Goal: Check status

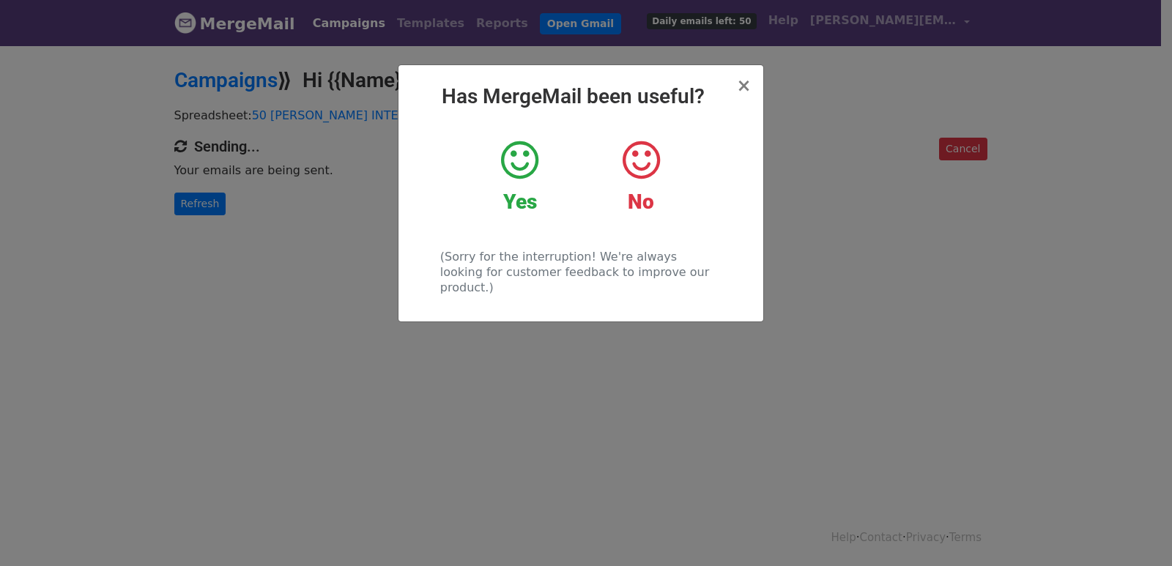
click at [179, 201] on div "× Has MergeMail been useful? Yes No (Sorry for the interruption! We're always l…" at bounding box center [586, 305] width 1172 height 522
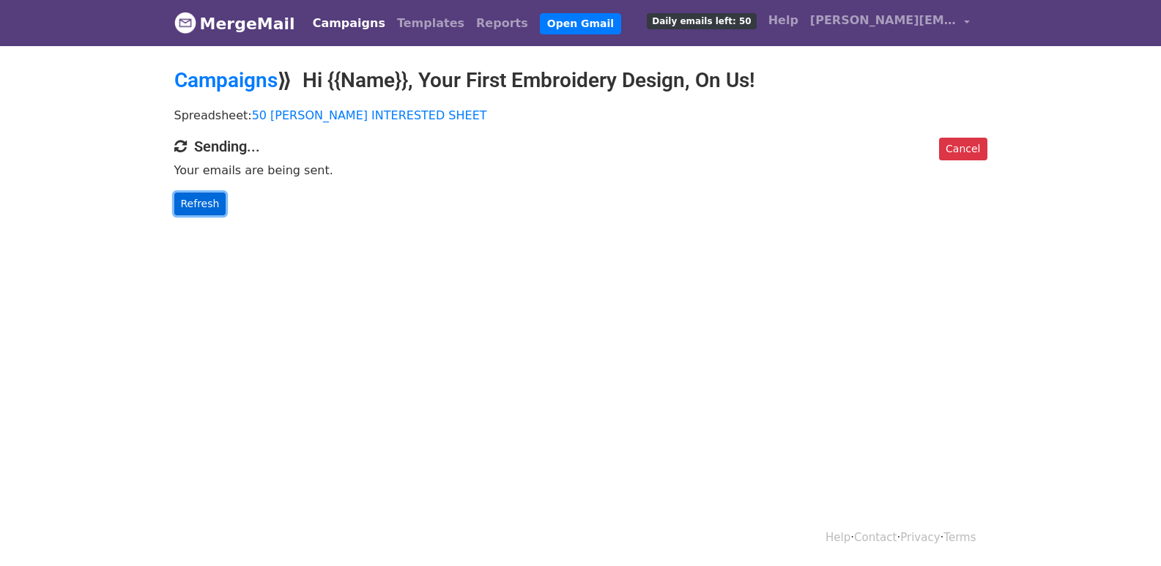
click at [199, 201] on link "Refresh" at bounding box center [200, 204] width 52 height 23
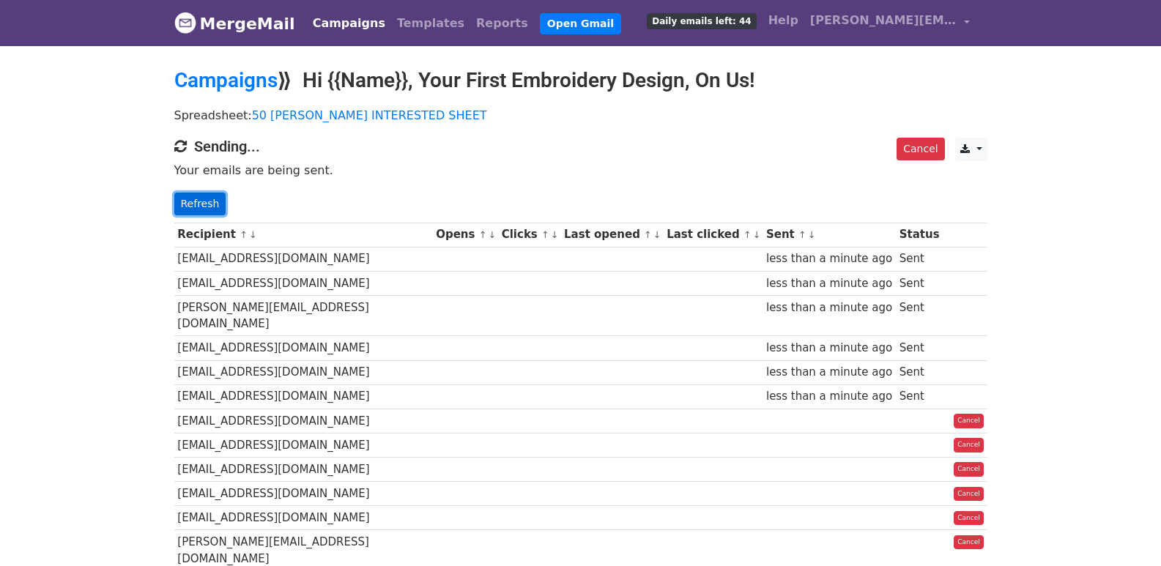
click at [208, 211] on link "Refresh" at bounding box center [200, 204] width 52 height 23
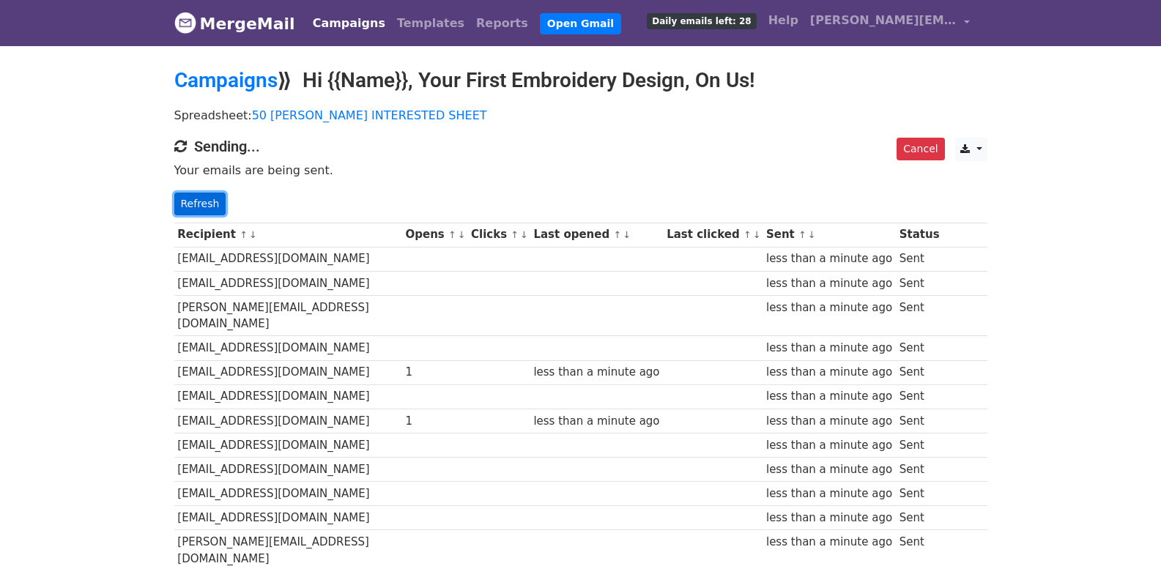
click at [184, 203] on link "Refresh" at bounding box center [200, 204] width 52 height 23
click at [204, 203] on link "Refresh" at bounding box center [200, 204] width 52 height 23
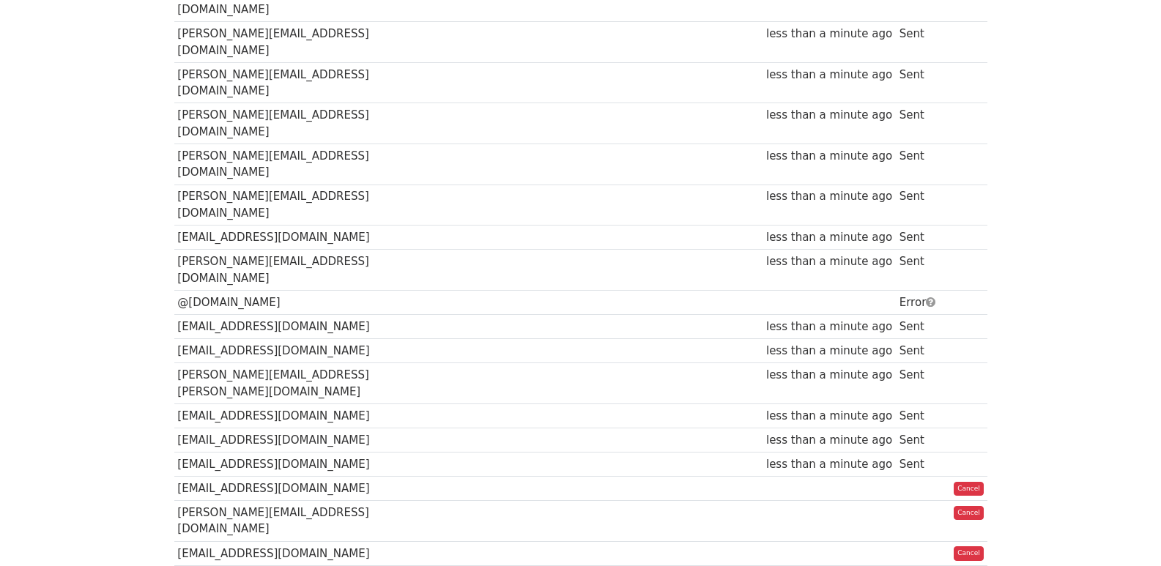
scroll to position [1029, 0]
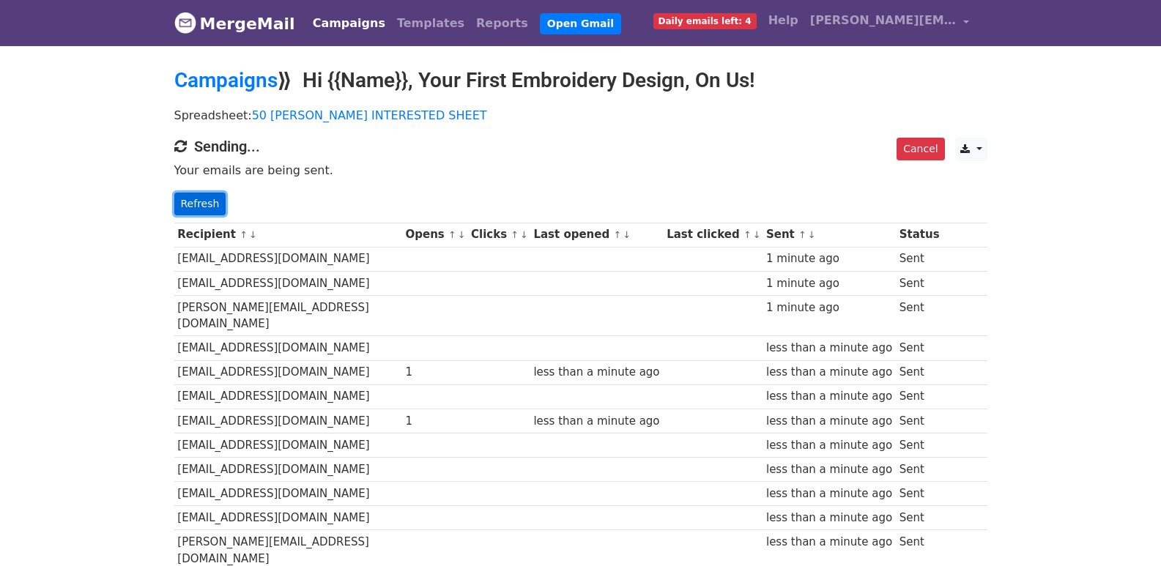
click at [198, 209] on link "Refresh" at bounding box center [200, 204] width 52 height 23
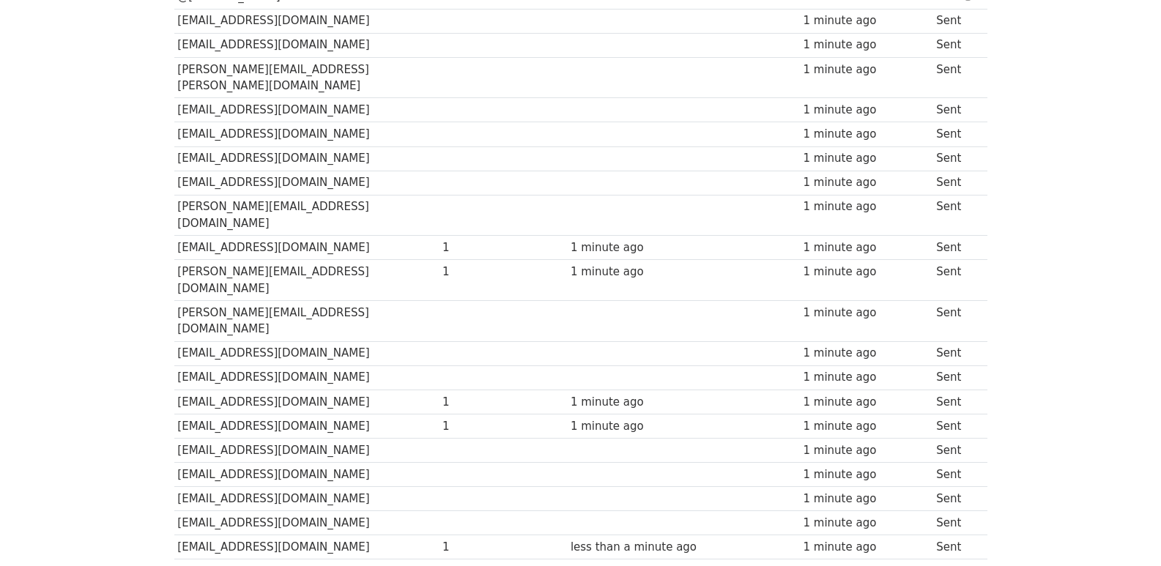
scroll to position [1019, 0]
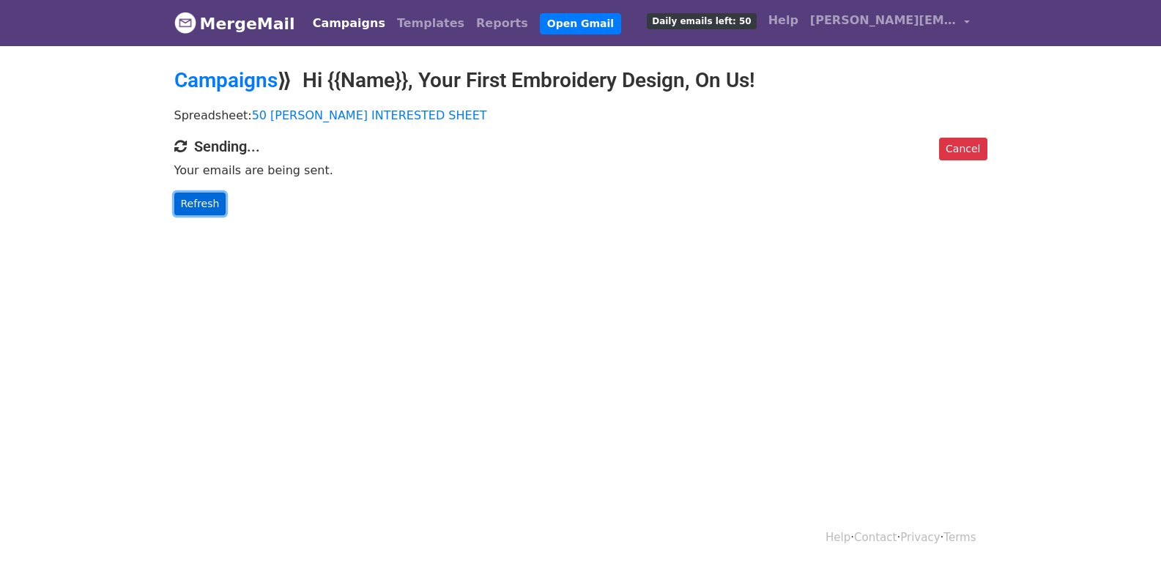
click at [203, 199] on link "Refresh" at bounding box center [200, 204] width 52 height 23
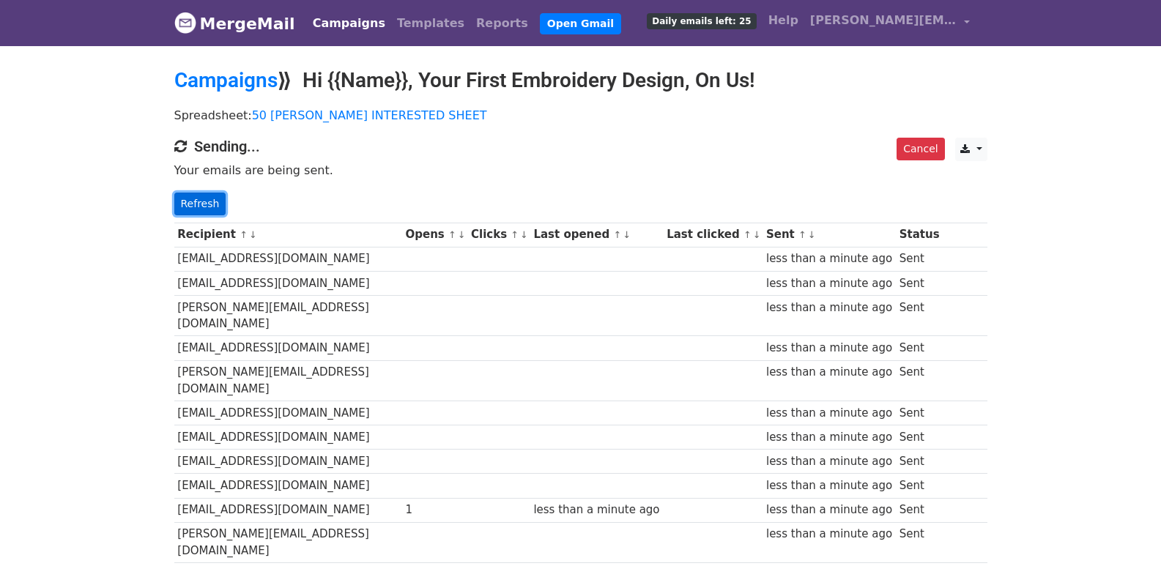
click at [207, 195] on link "Refresh" at bounding box center [200, 204] width 52 height 23
click at [206, 197] on link "Refresh" at bounding box center [200, 204] width 52 height 23
click at [206, 201] on link "Refresh" at bounding box center [200, 204] width 52 height 23
